Goal: Transaction & Acquisition: Purchase product/service

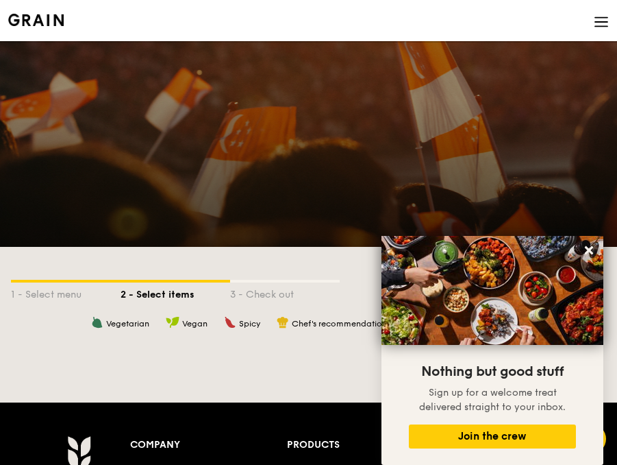
click at [510, 138] on div at bounding box center [308, 144] width 617 height 206
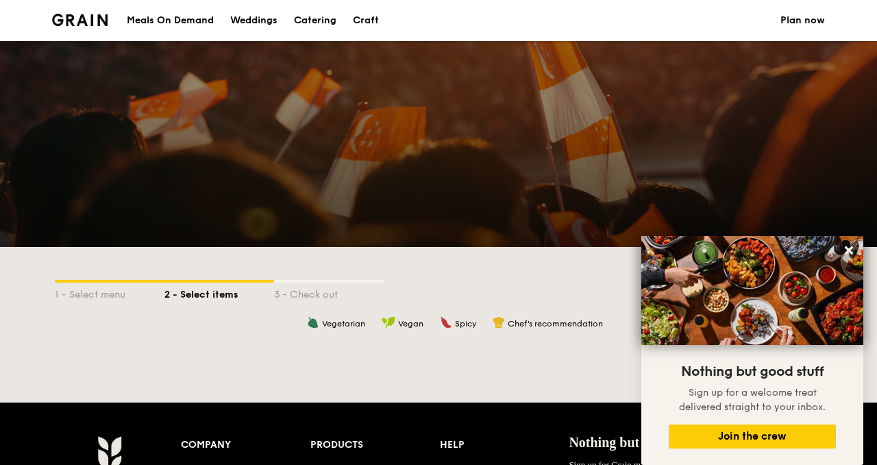
click at [177, 23] on div "Meals On Demand" at bounding box center [170, 20] width 87 height 41
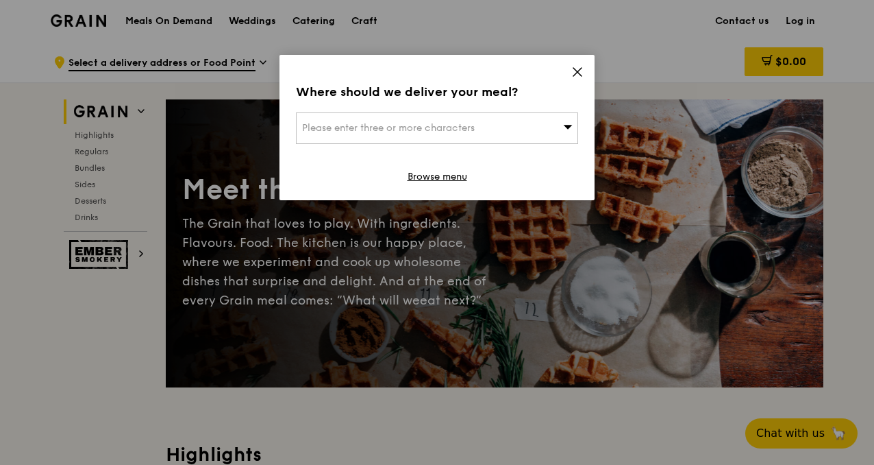
click at [581, 71] on icon at bounding box center [577, 72] width 12 height 12
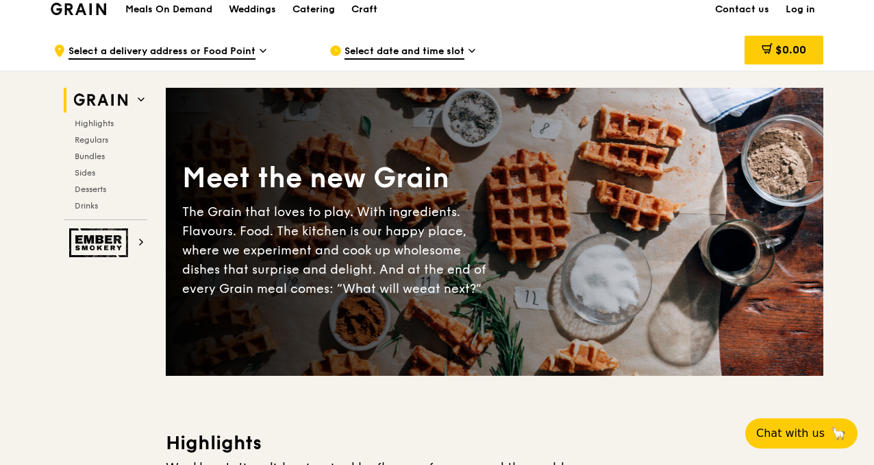
scroll to position [13, 0]
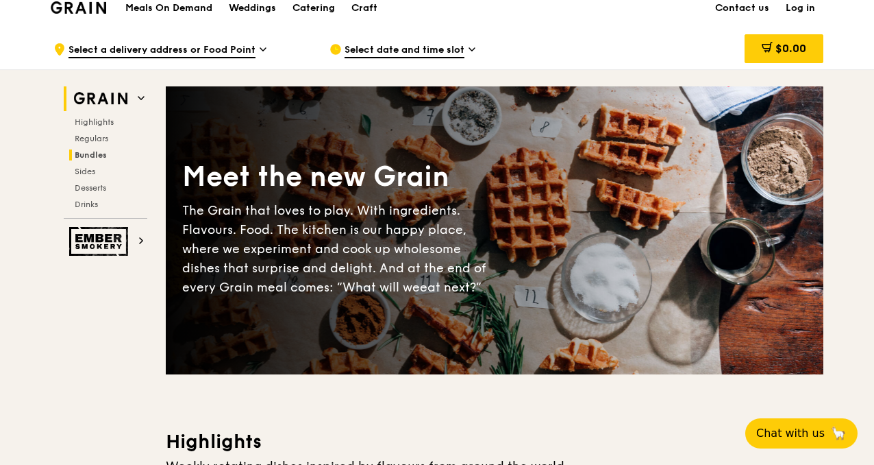
click at [103, 153] on span "Bundles" at bounding box center [91, 155] width 32 height 10
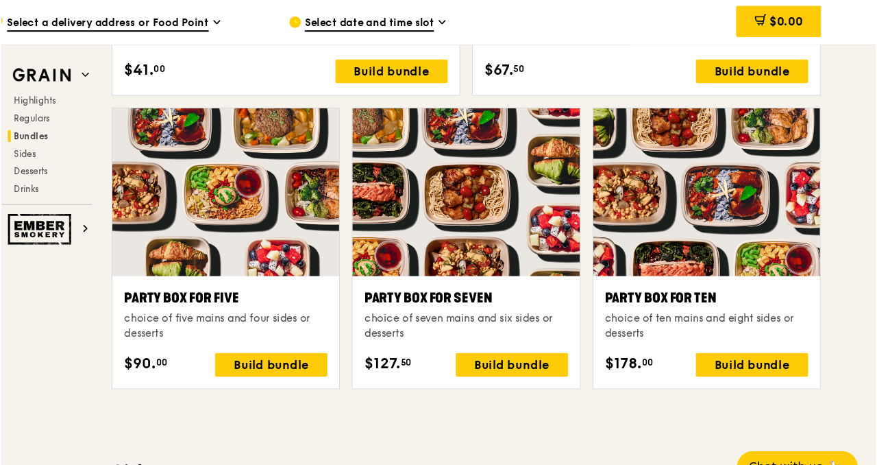
scroll to position [2681, 0]
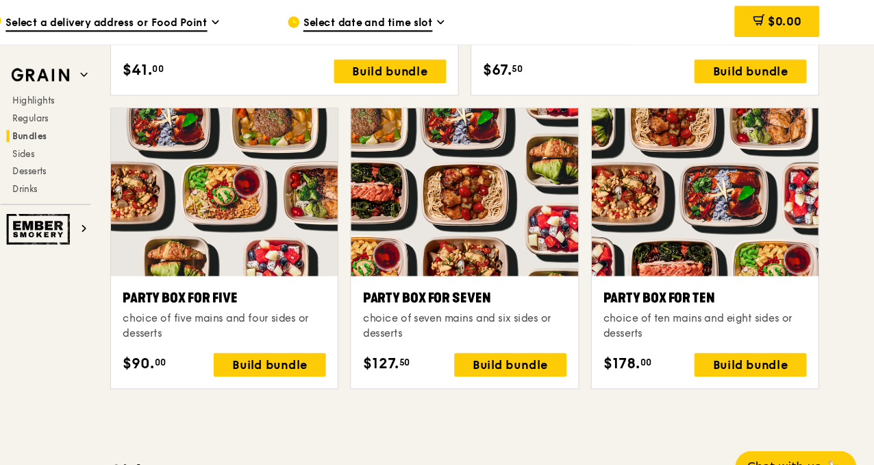
click at [741, 208] on div at bounding box center [718, 178] width 210 height 156
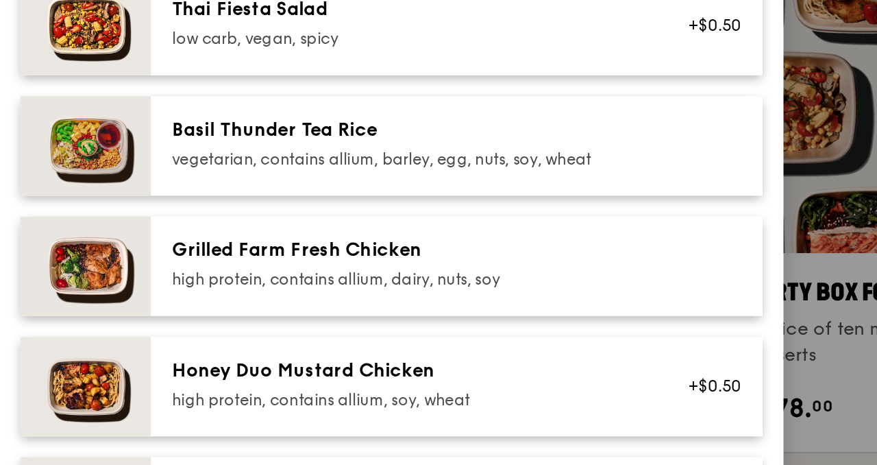
scroll to position [167, 0]
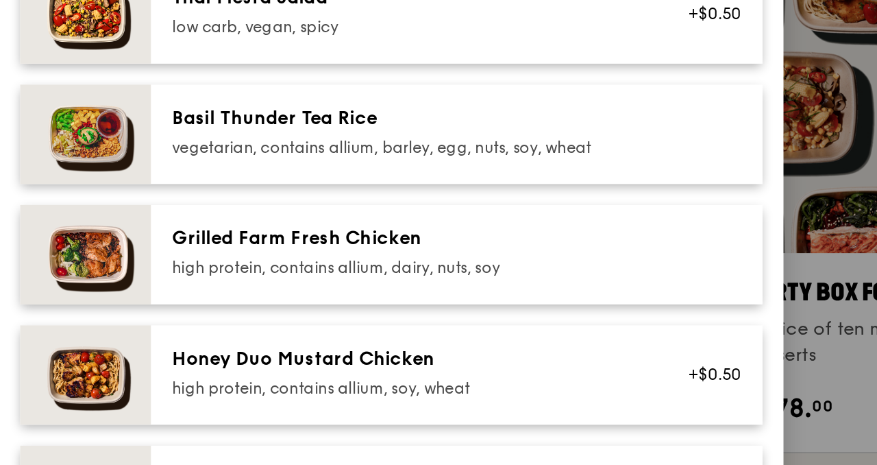
click at [291, 263] on img at bounding box center [278, 256] width 69 height 52
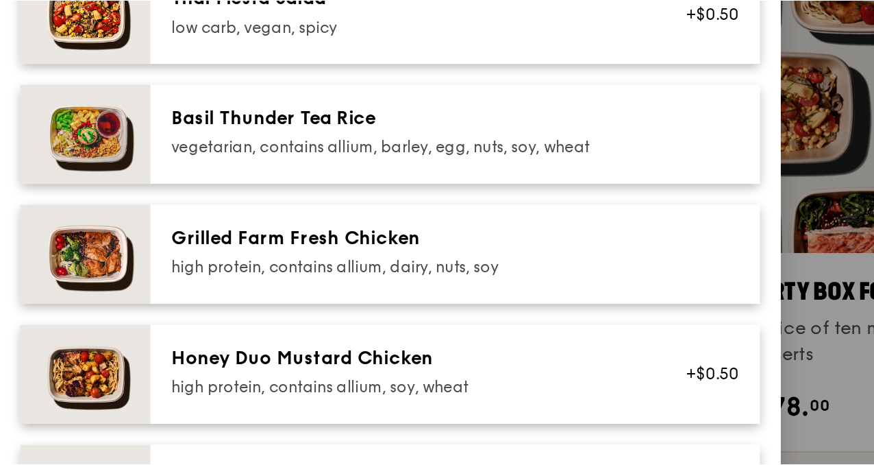
scroll to position [2681, 0]
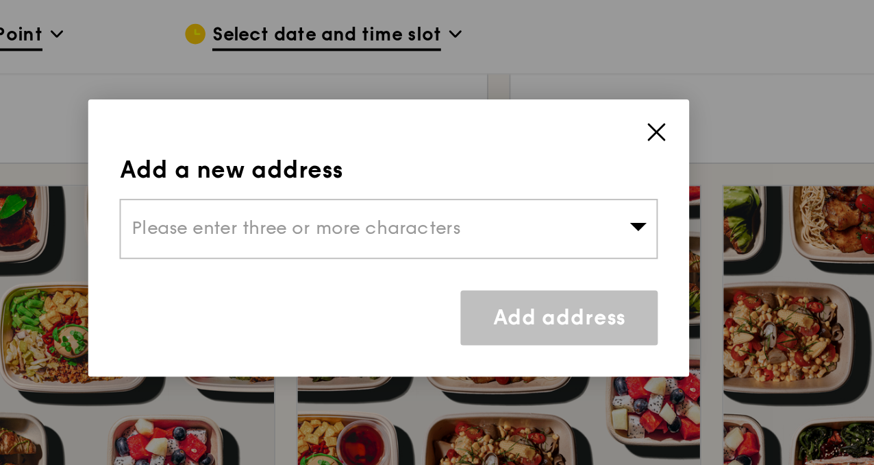
click at [582, 73] on icon at bounding box center [577, 72] width 12 height 12
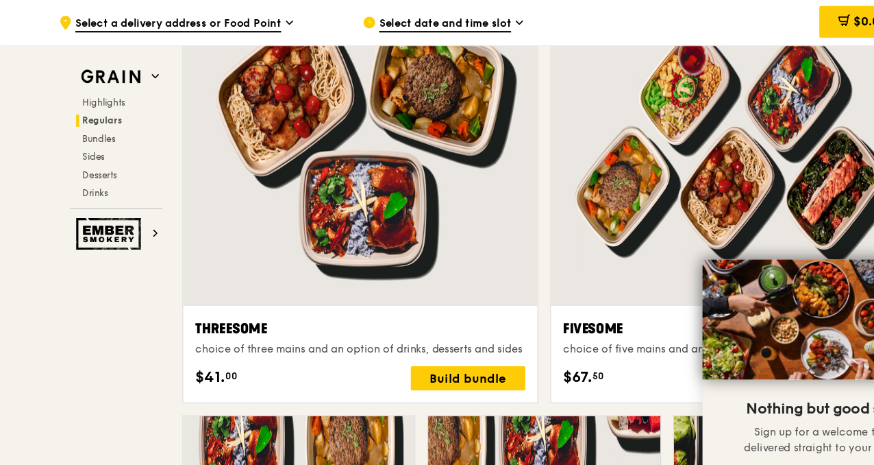
scroll to position [2452, 0]
